Goal: Find specific page/section: Find specific page/section

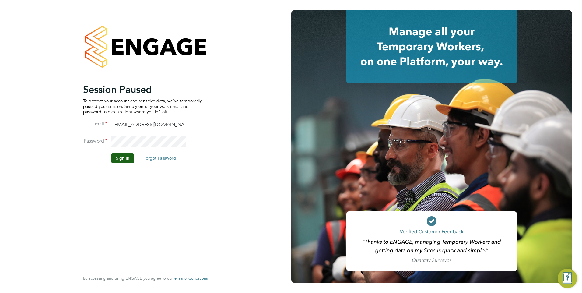
click at [140, 149] on li "Password" at bounding box center [142, 144] width 119 height 17
click at [131, 154] on button "Sign In" at bounding box center [122, 158] width 23 height 10
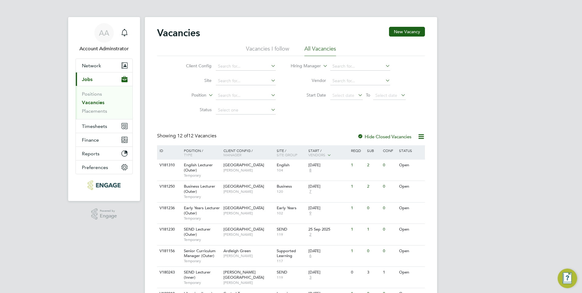
click at [544, 208] on div "AA Account Adminstrator Notifications Applications: Network Team Members Busine…" at bounding box center [291, 227] width 582 height 454
drag, startPoint x: 472, startPoint y: 113, endPoint x: 471, endPoint y: 117, distance: 4.0
click at [471, 117] on div "AA Account Adminstrator Notifications Applications: Network Team Members Busine…" at bounding box center [291, 227] width 582 height 454
